Goal: Information Seeking & Learning: Learn about a topic

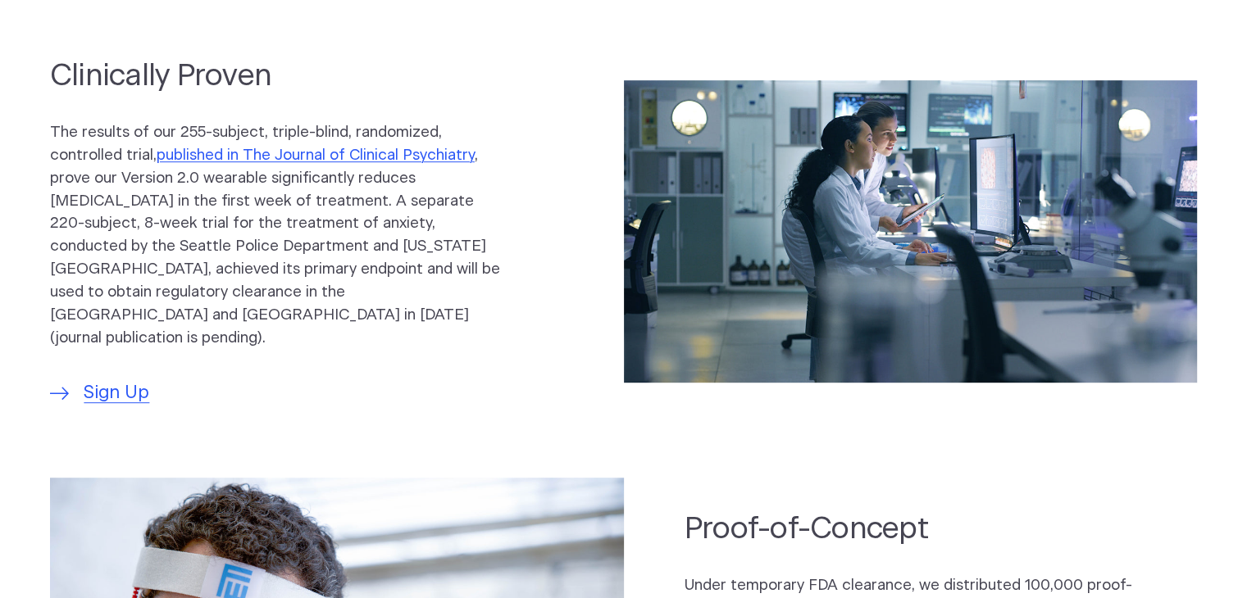
scroll to position [826, 0]
click at [222, 162] on link "published in The Journal of Clinical Psychiatry" at bounding box center [316, 155] width 318 height 16
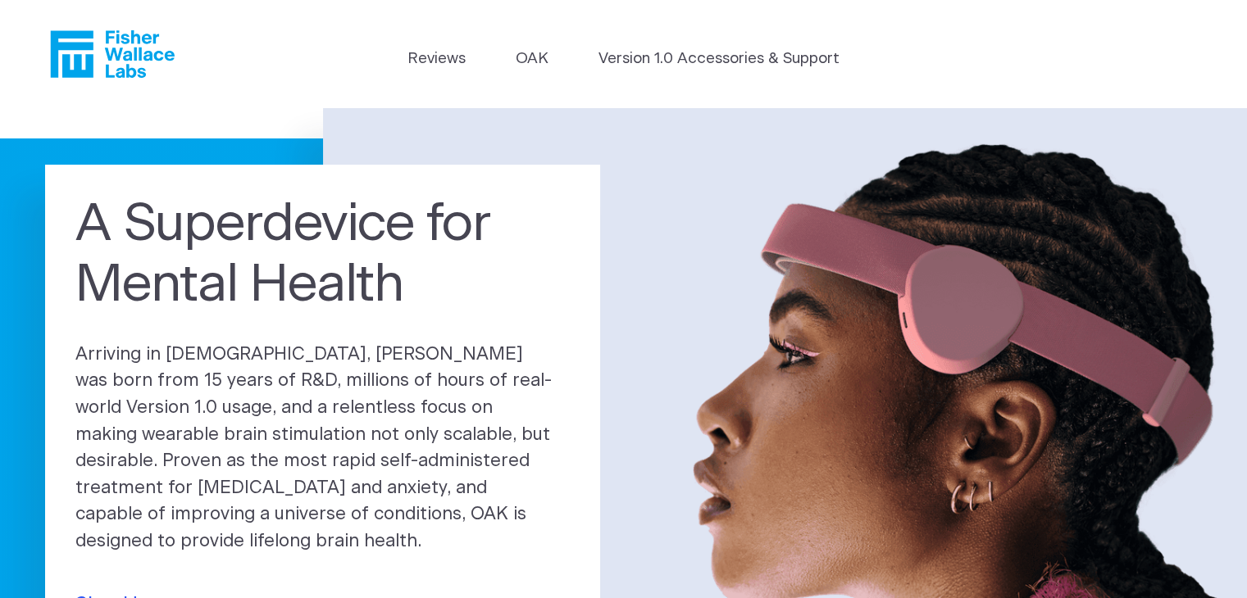
scroll to position [3, 0]
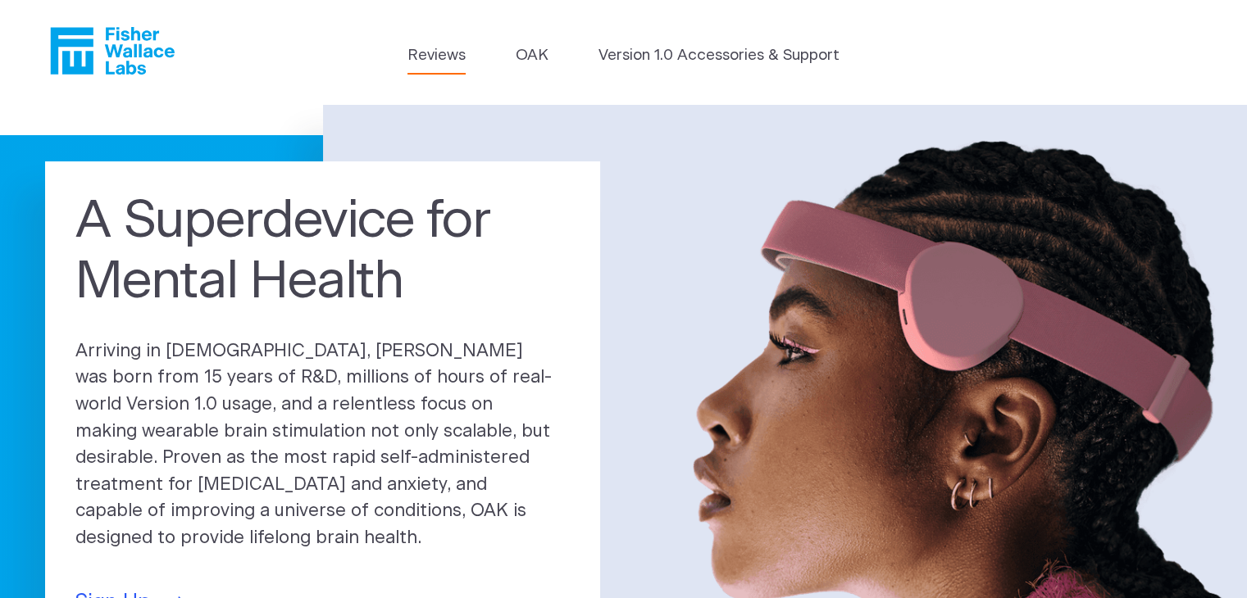
click at [439, 57] on link "Reviews" at bounding box center [436, 55] width 58 height 23
click at [87, 224] on h1 "A Superdevice for Mental Health" at bounding box center [322, 252] width 494 height 121
click at [518, 63] on link "OAK" at bounding box center [532, 55] width 33 height 23
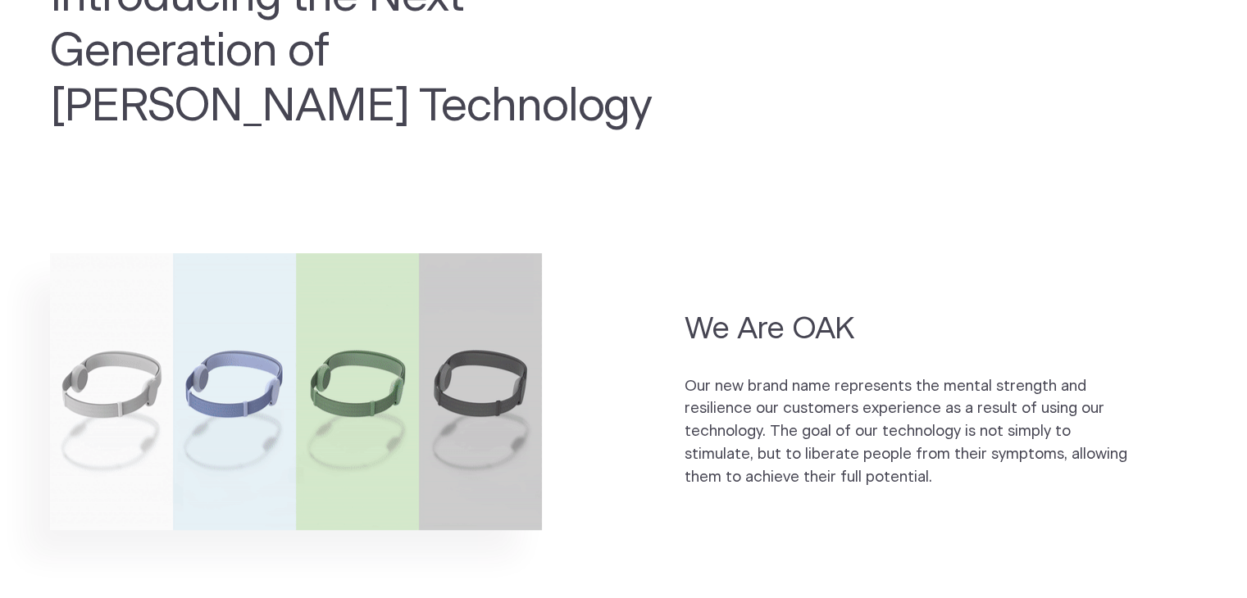
scroll to position [885, 0]
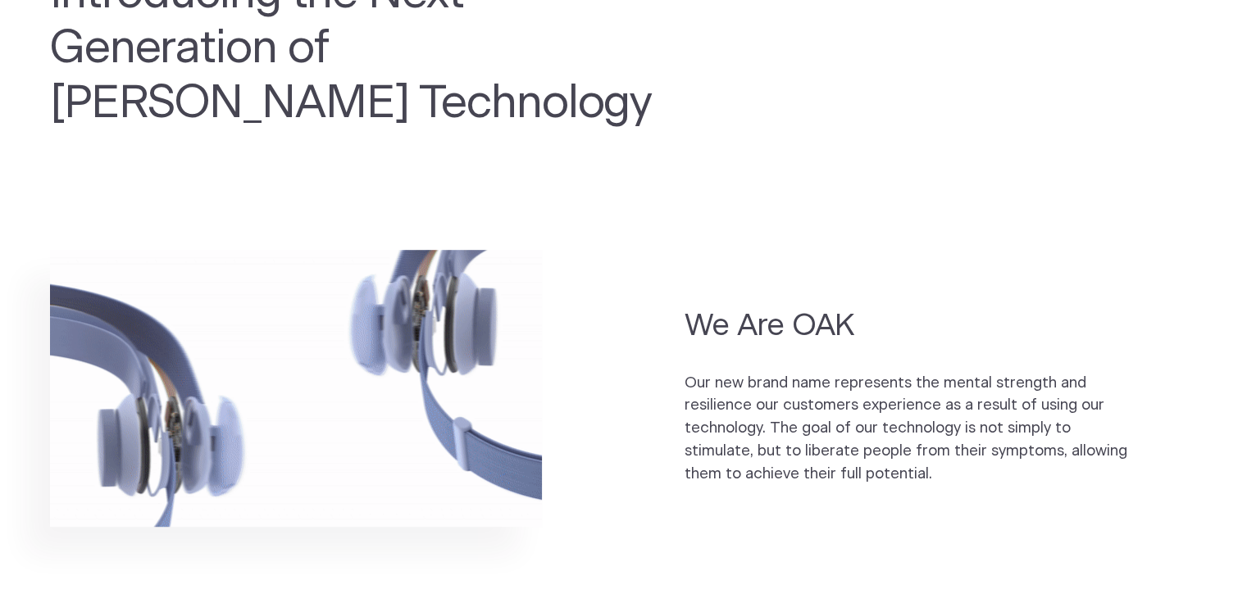
drag, startPoint x: 344, startPoint y: 47, endPoint x: 647, endPoint y: 106, distance: 308.2
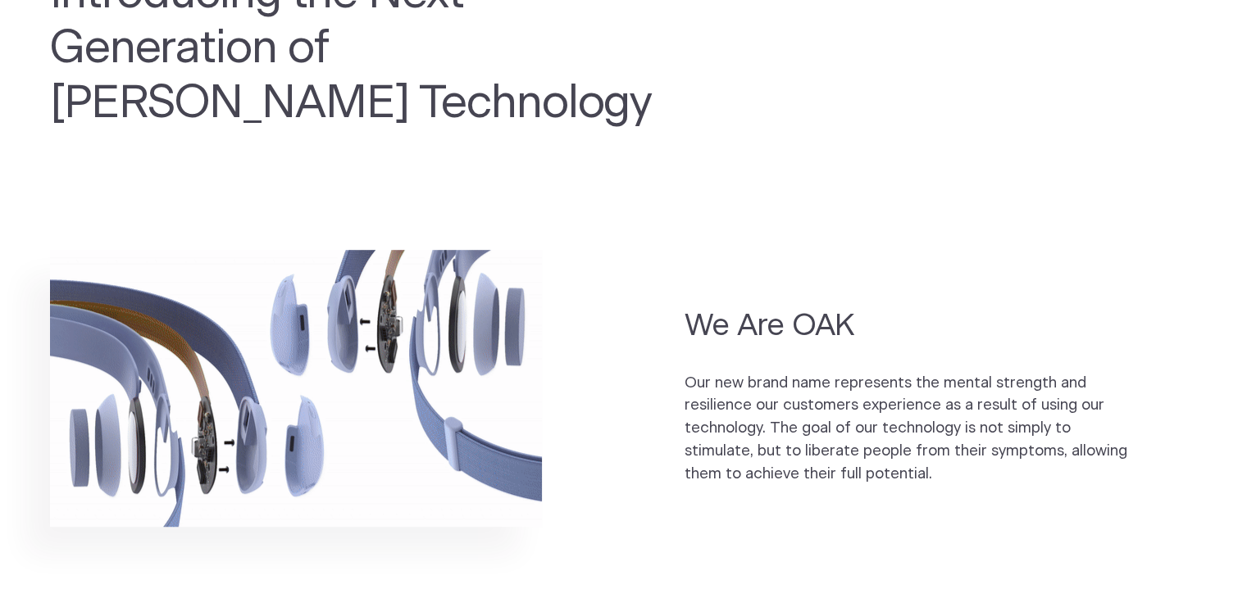
click at [647, 106] on h2 "Introducing the Next Generation of Fisher Wallace Technology" at bounding box center [353, 48] width 607 height 164
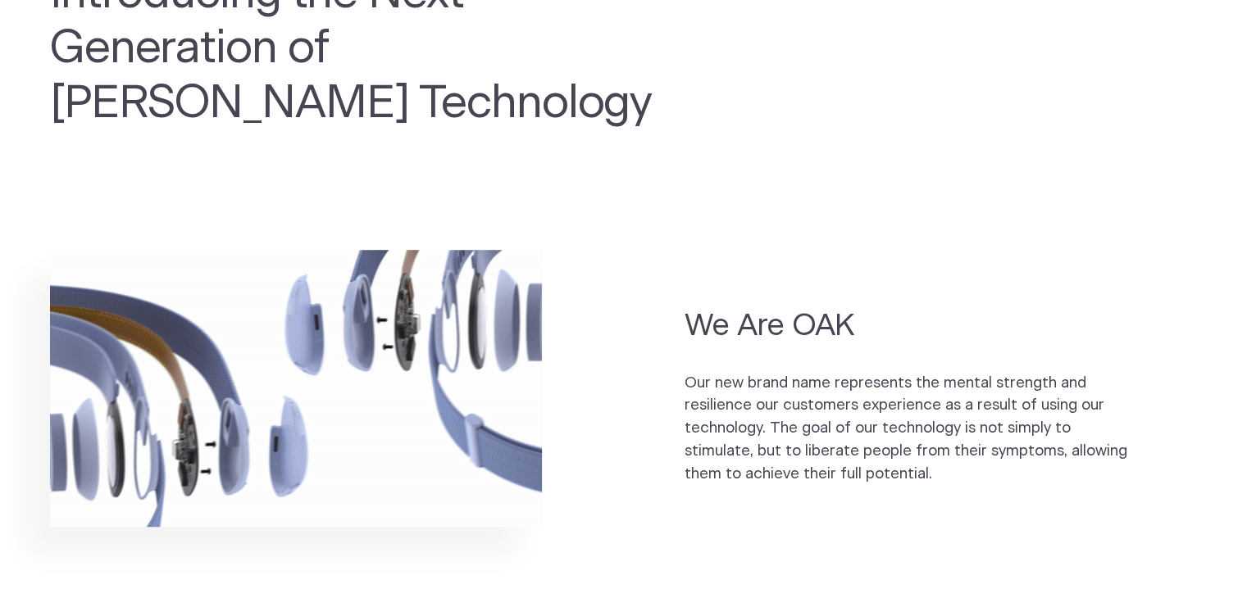
copy h2 "Fisher Wallace Technology"
